Goal: Navigation & Orientation: Go to known website

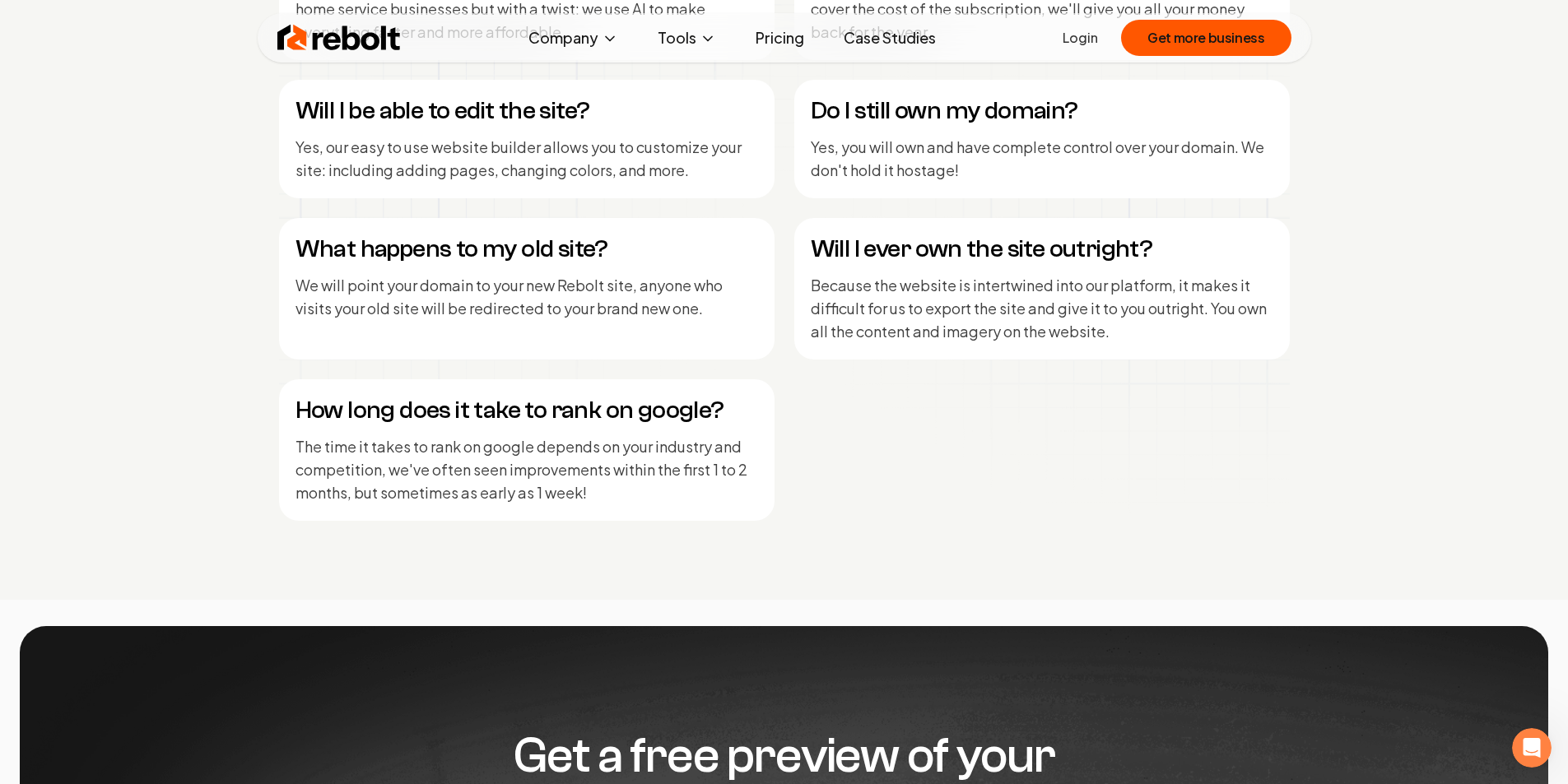
scroll to position [8736, 0]
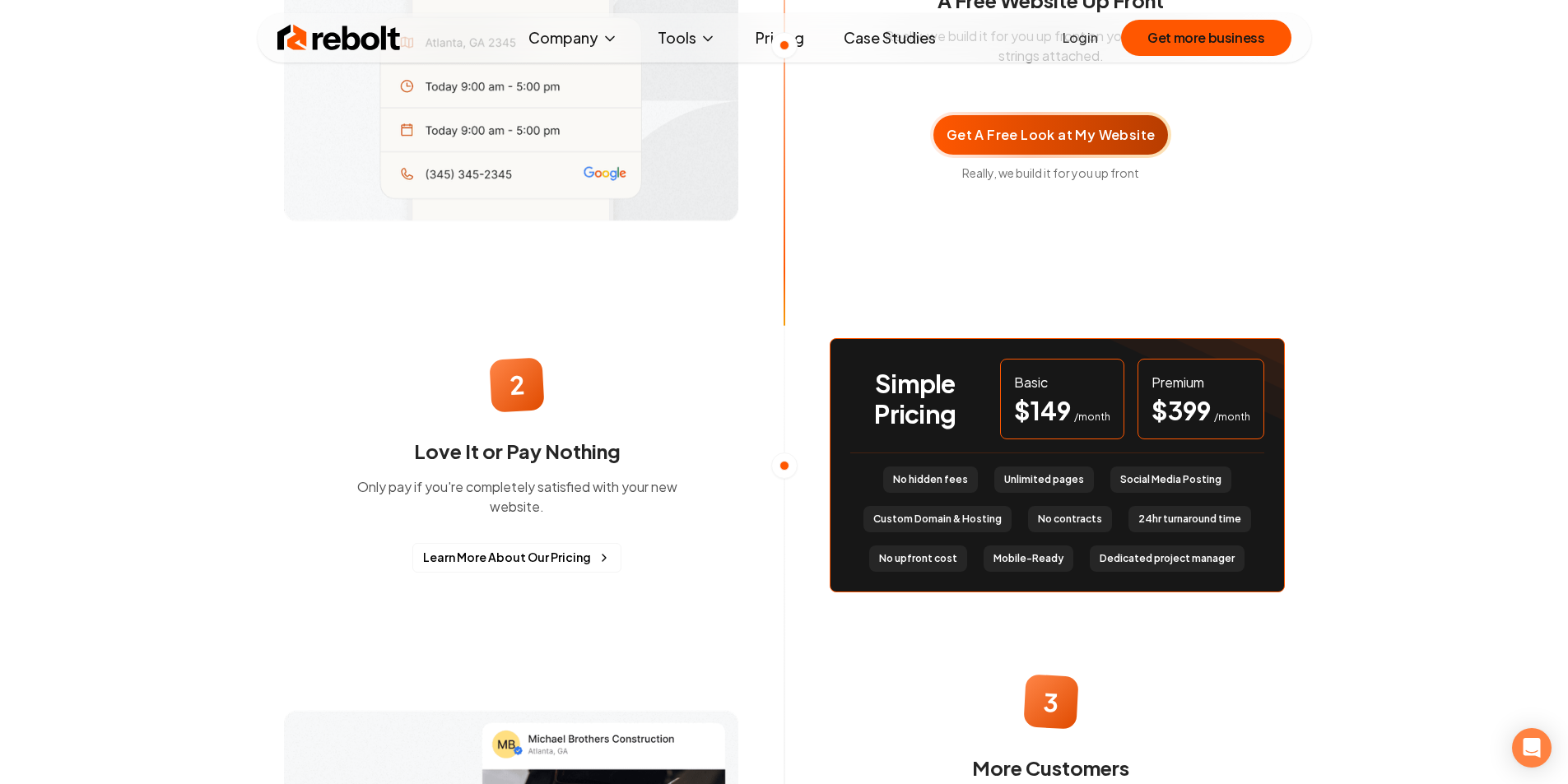
scroll to position [1343, 0]
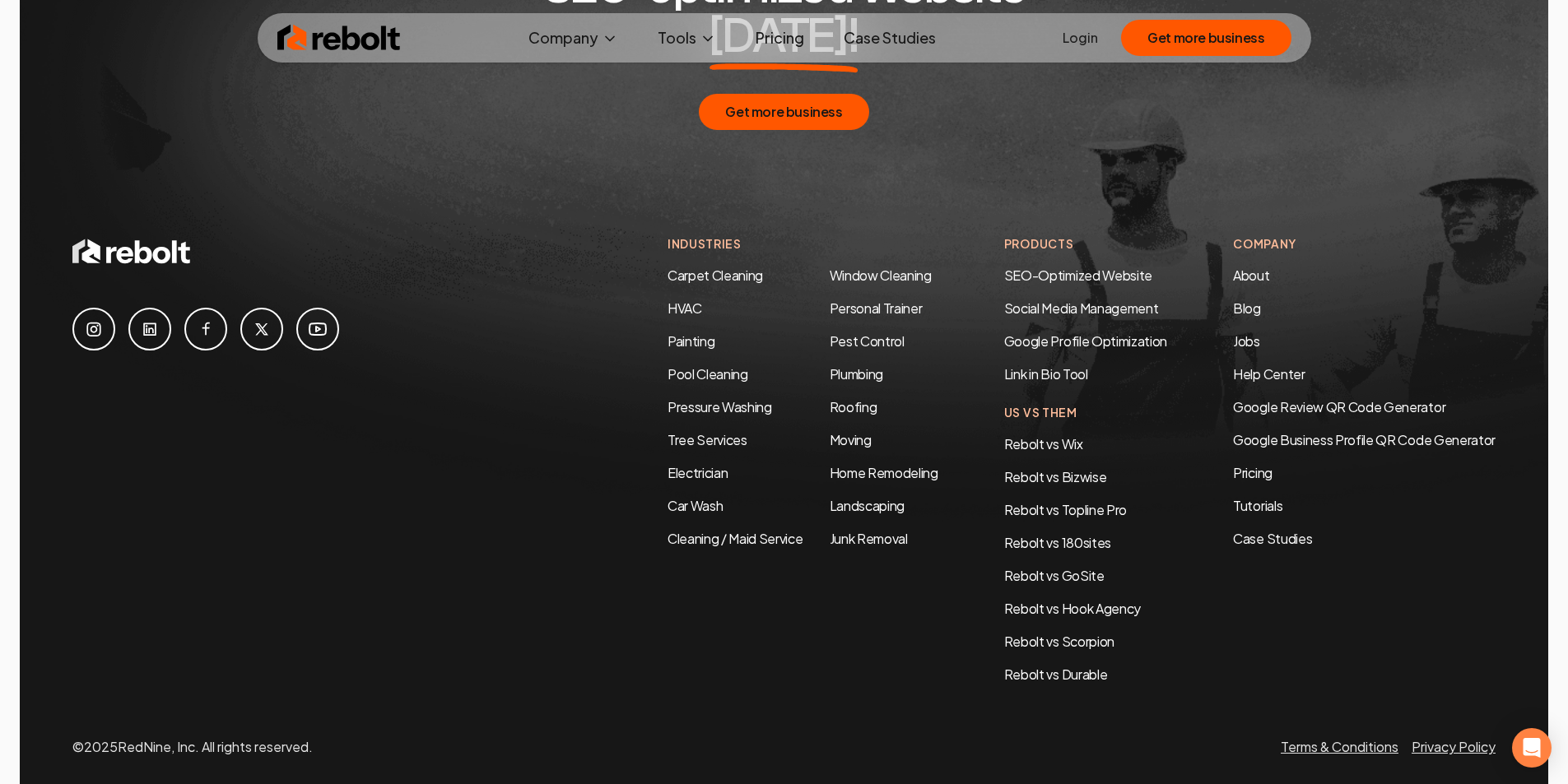
scroll to position [8736, 0]
